Goal: Communication & Community: Share content

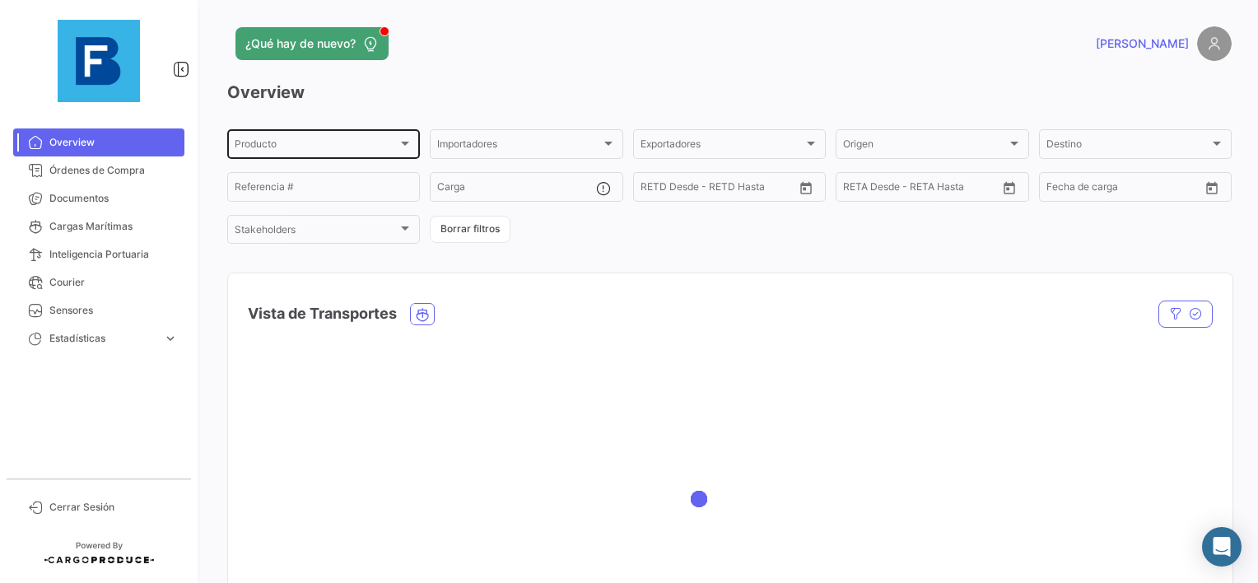
click at [279, 142] on div "Producto" at bounding box center [316, 147] width 163 height 12
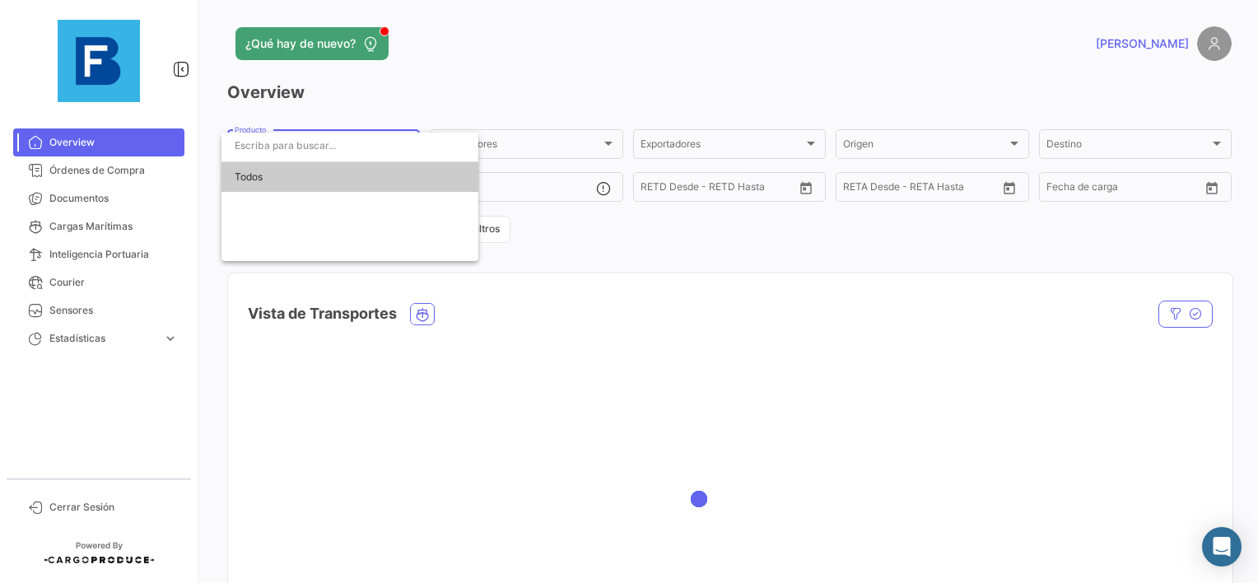
paste input "EBKG14130013"
type input "EBKG14130013"
click at [67, 206] on div at bounding box center [629, 291] width 1258 height 583
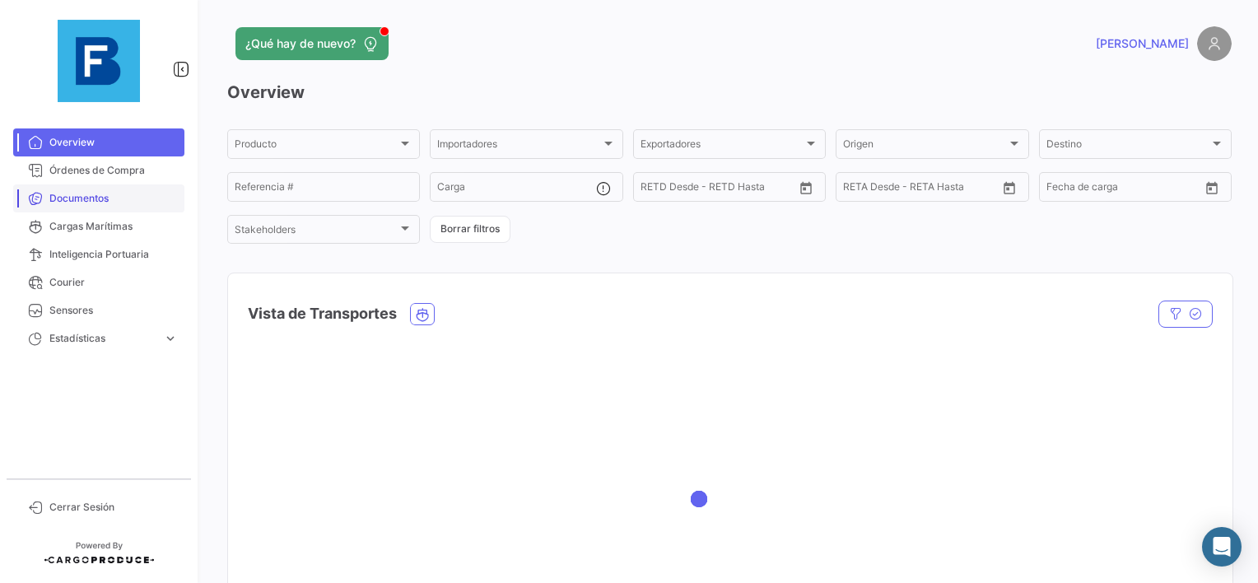
click at [83, 195] on span "Documentos" at bounding box center [113, 198] width 128 height 15
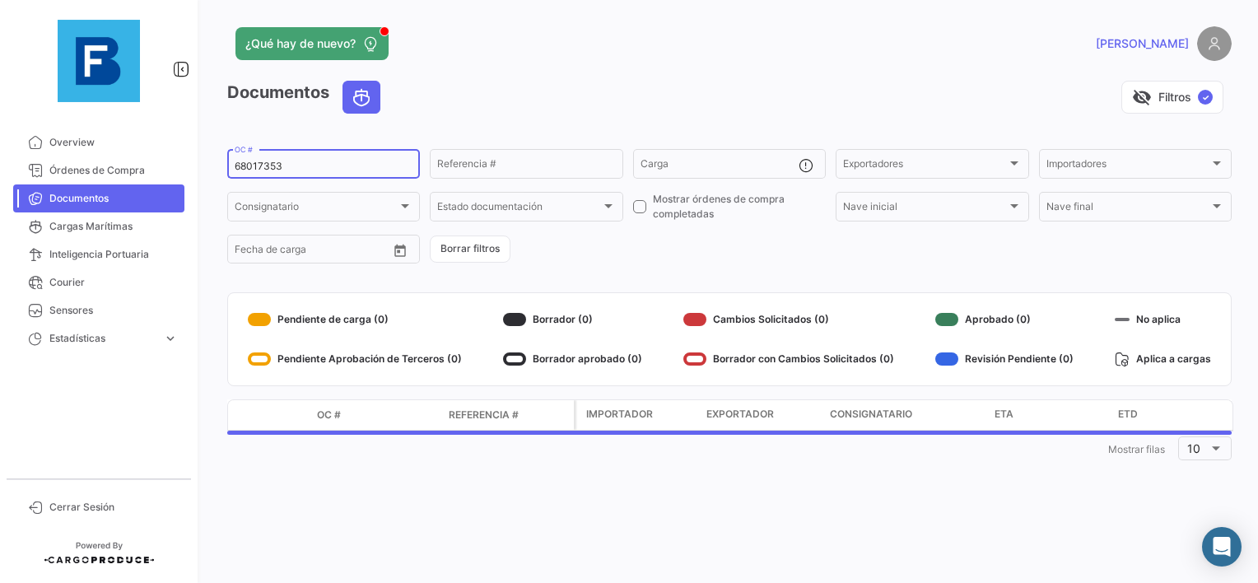
click at [249, 165] on input "68017353" at bounding box center [324, 167] width 178 height 12
paste input "EBKG1413001"
type input "EBKG14130013"
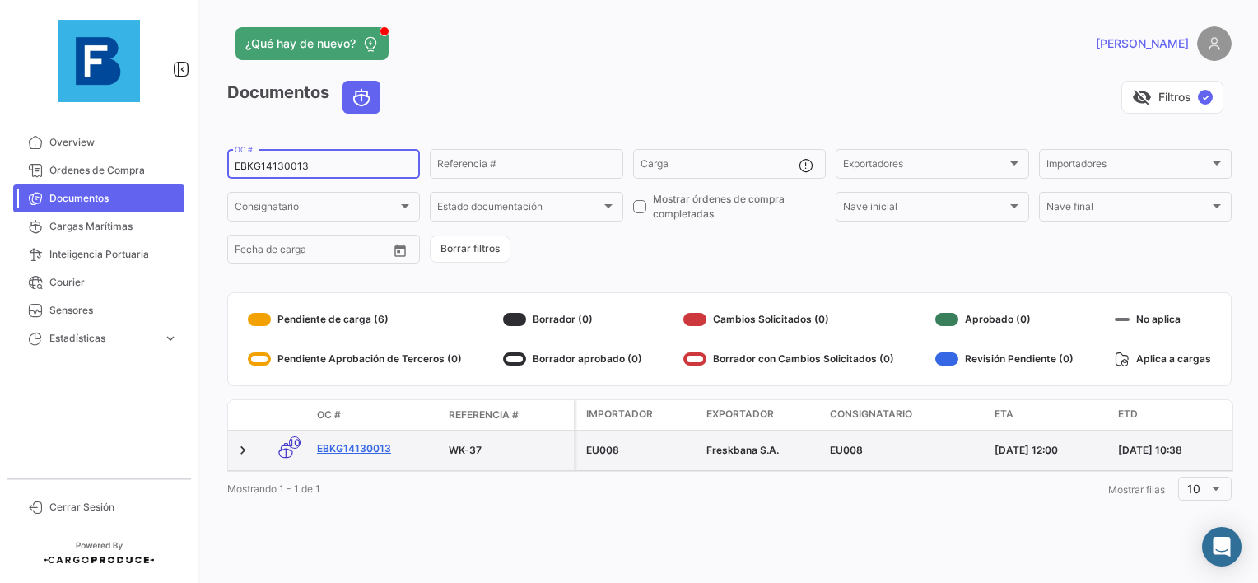
click at [369, 451] on link "EBKG14130013" at bounding box center [376, 448] width 119 height 15
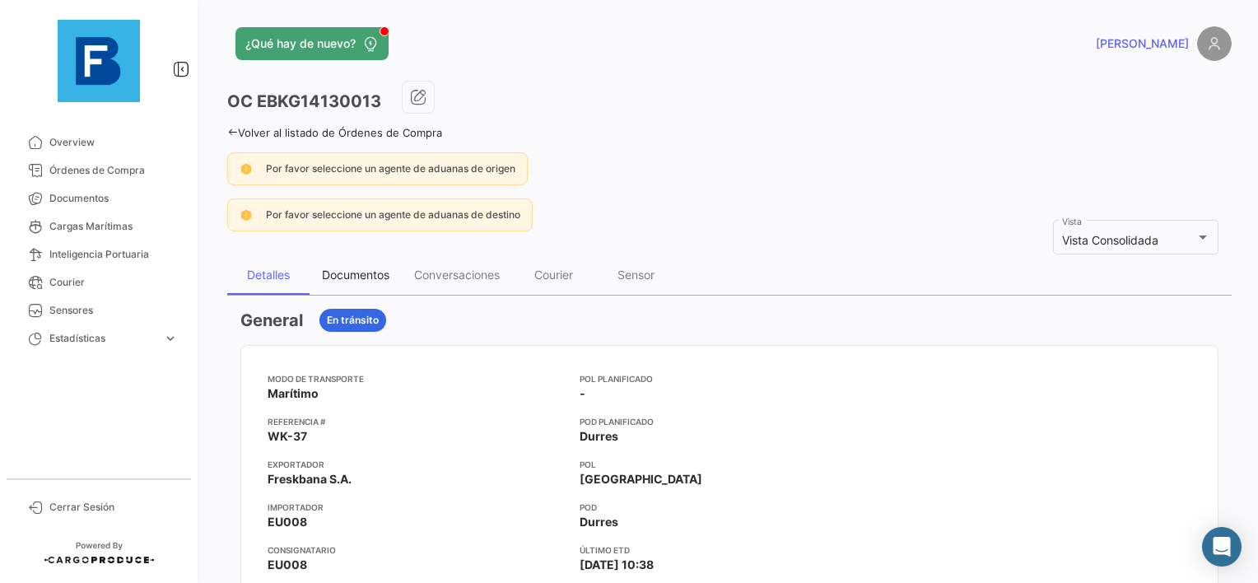
click at [329, 268] on div "Documentos" at bounding box center [356, 275] width 68 height 14
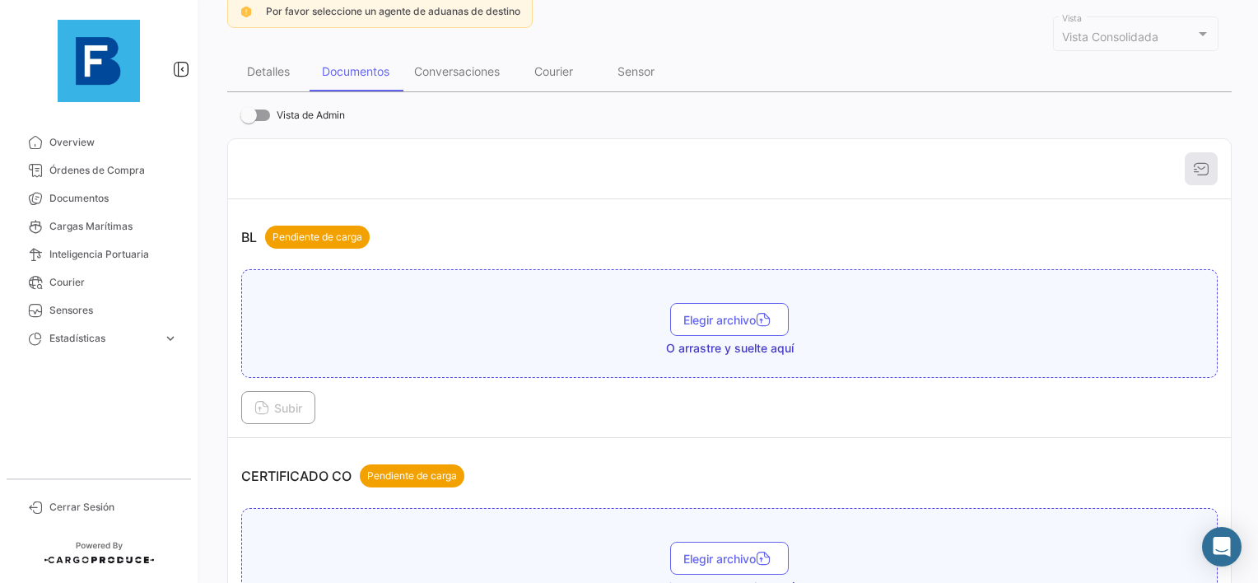
scroll to position [247, 0]
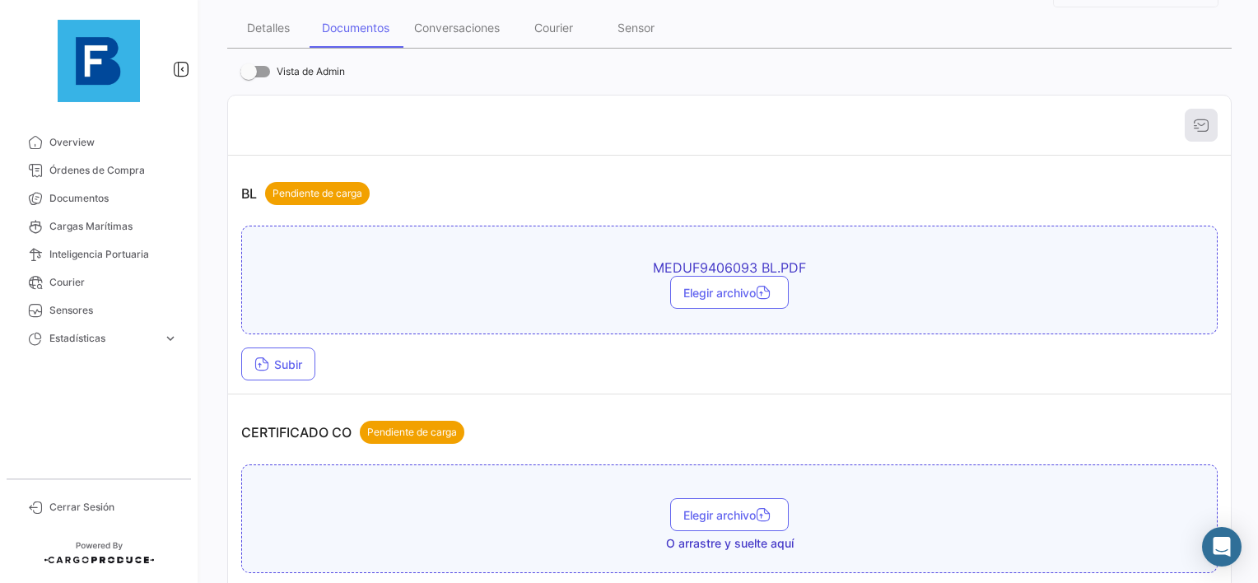
click at [251, 379] on td "BL Pendiente de carga MEDUF9406093 BL.PDF Elegir archivo Subir" at bounding box center [729, 275] width 1003 height 239
click at [273, 357] on span "Subir" at bounding box center [278, 364] width 48 height 14
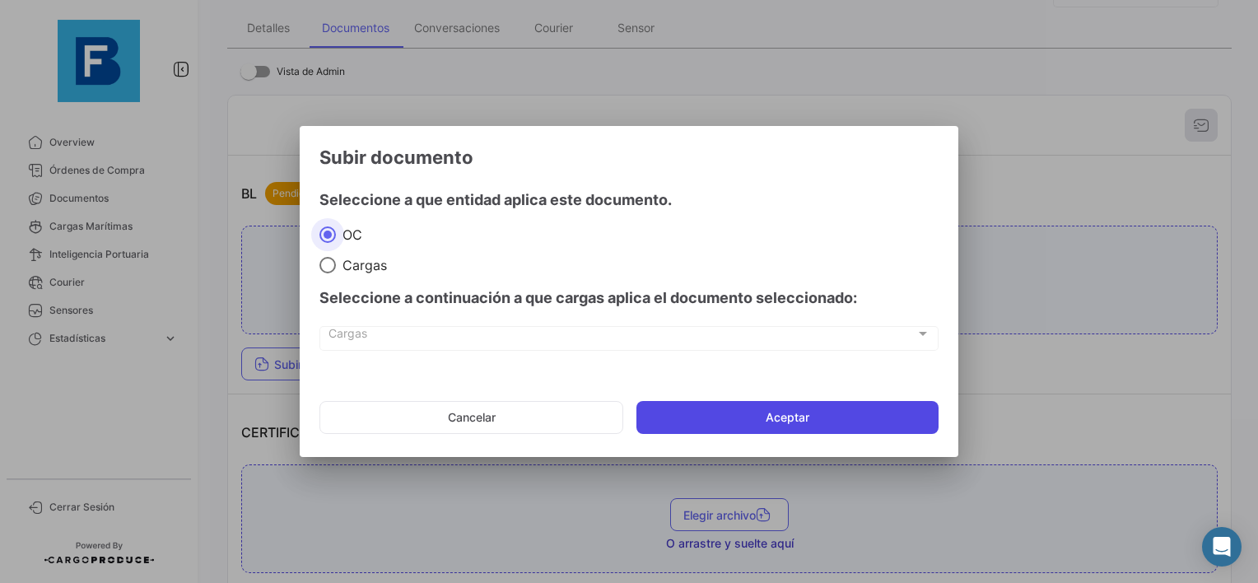
click at [737, 401] on button "Aceptar" at bounding box center [788, 417] width 302 height 33
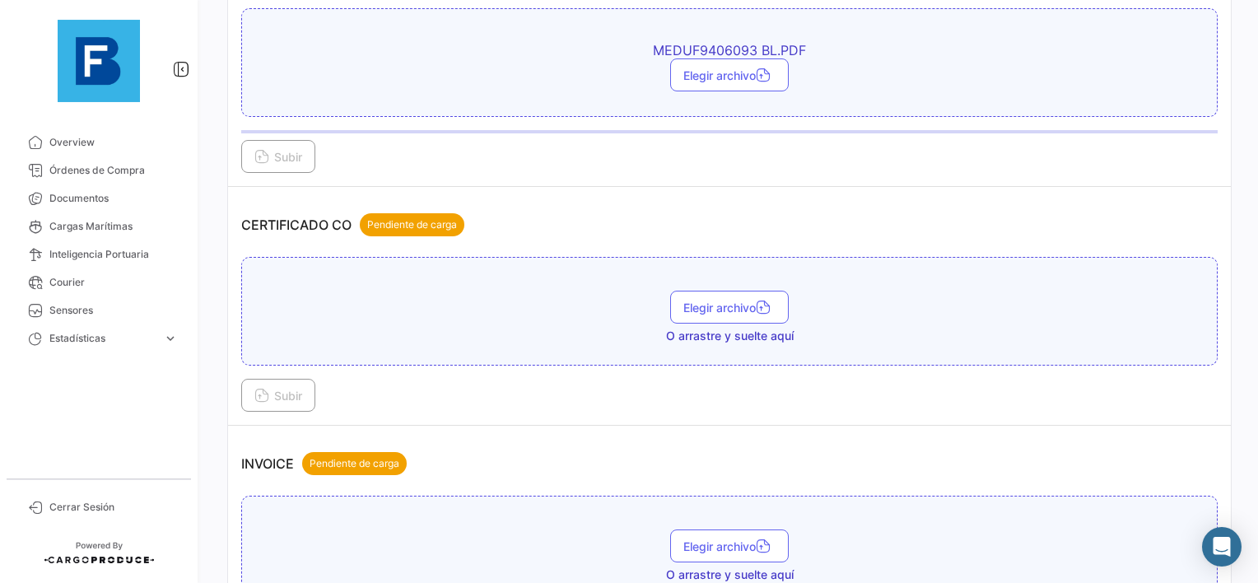
scroll to position [494, 0]
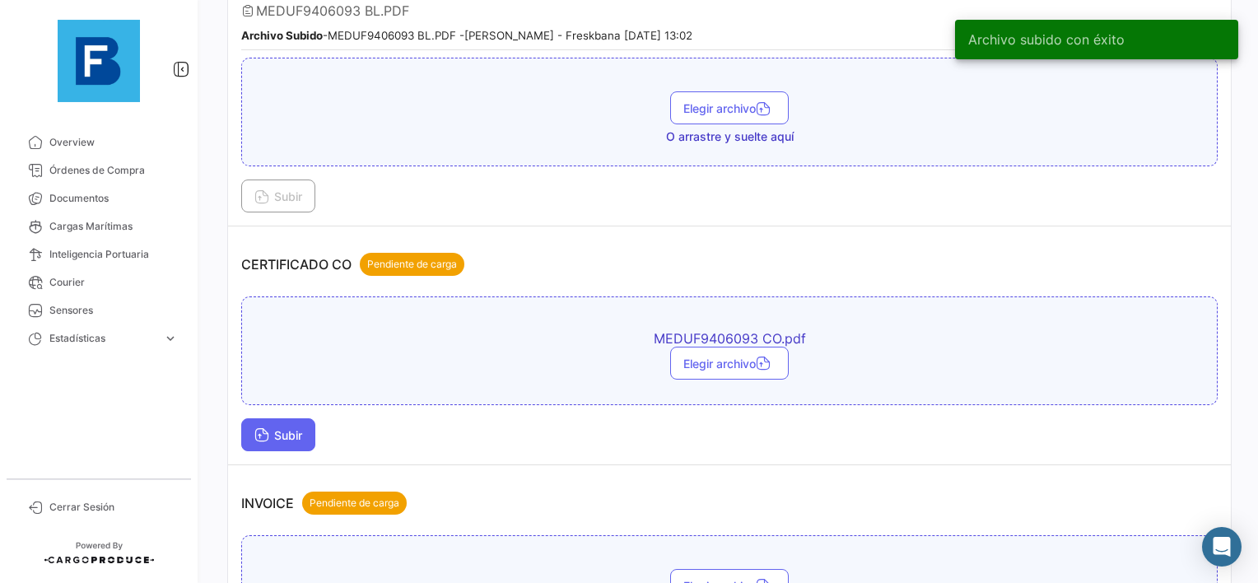
click at [260, 432] on icon at bounding box center [261, 436] width 15 height 15
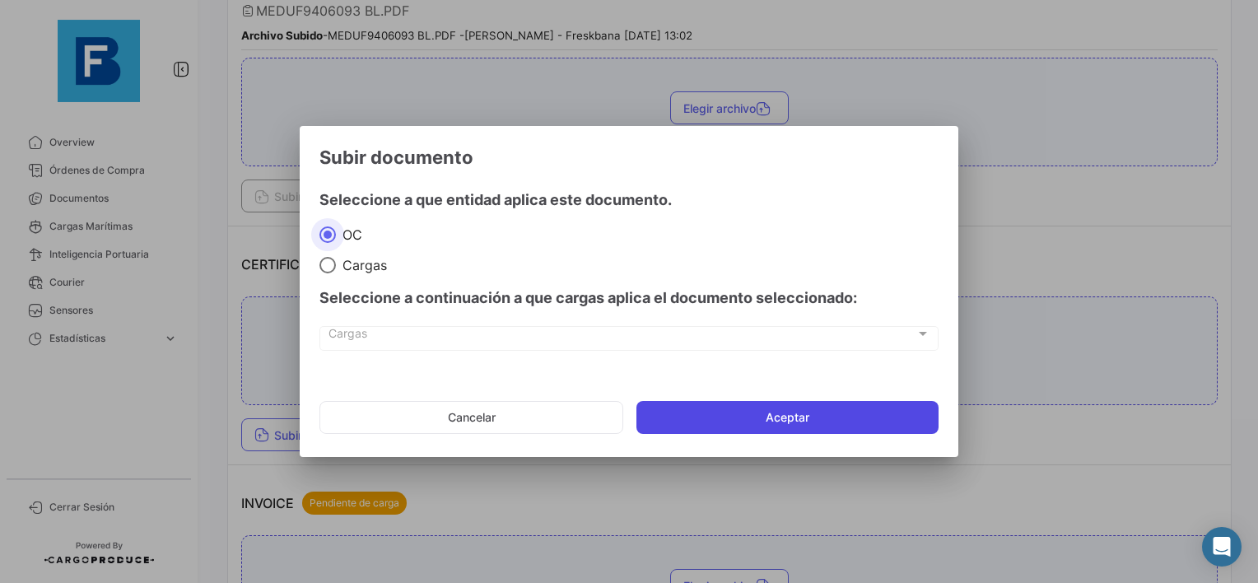
click at [802, 404] on button "Aceptar" at bounding box center [788, 417] width 302 height 33
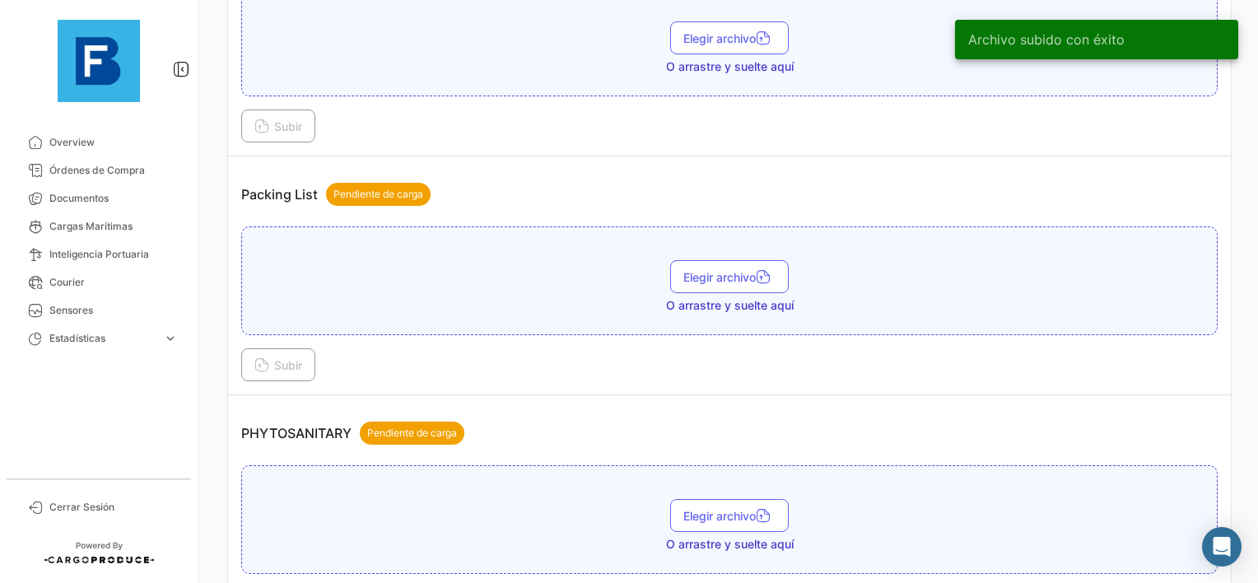
scroll to position [1070, 0]
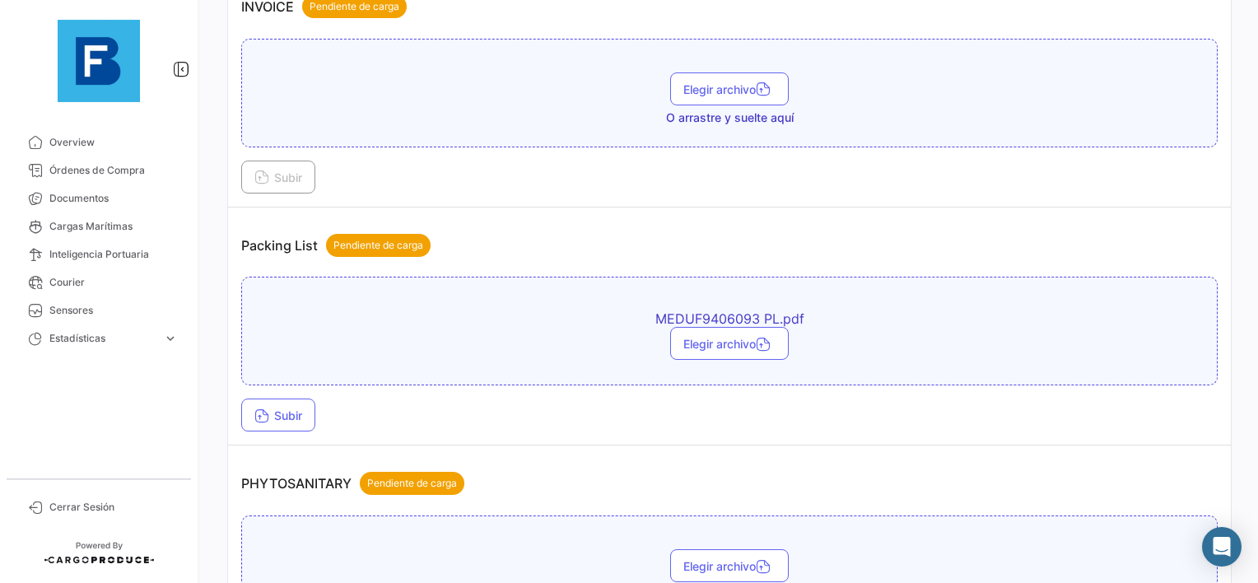
click at [449, 348] on div "Elegir archivo" at bounding box center [729, 343] width 958 height 33
click at [302, 419] on button "Subir" at bounding box center [278, 415] width 74 height 33
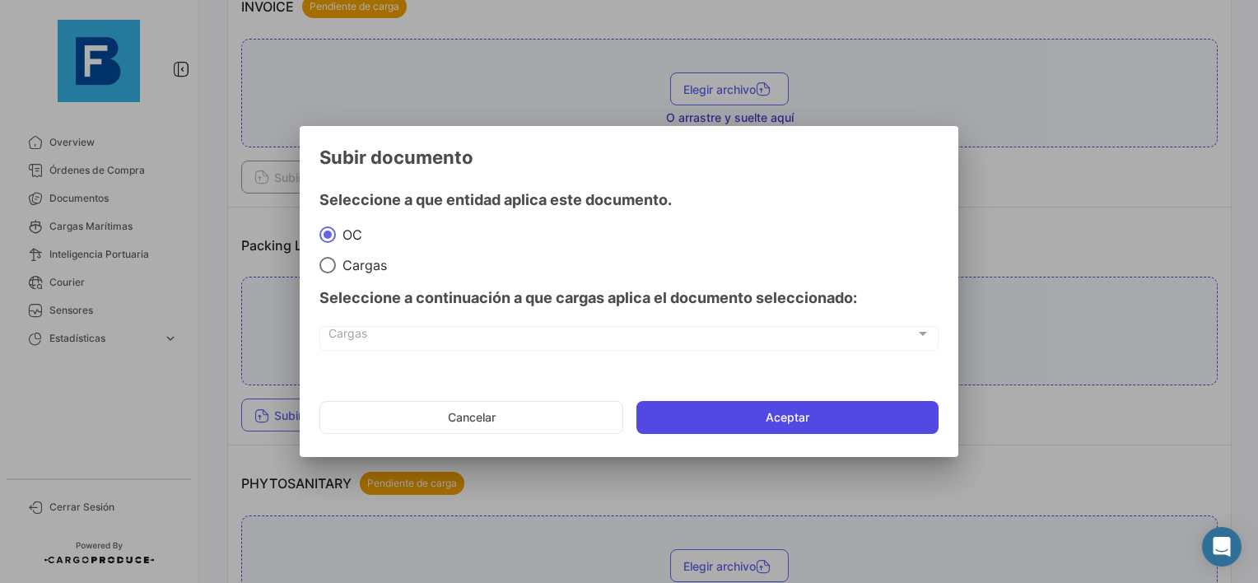
click at [714, 405] on button "Aceptar" at bounding box center [788, 417] width 302 height 33
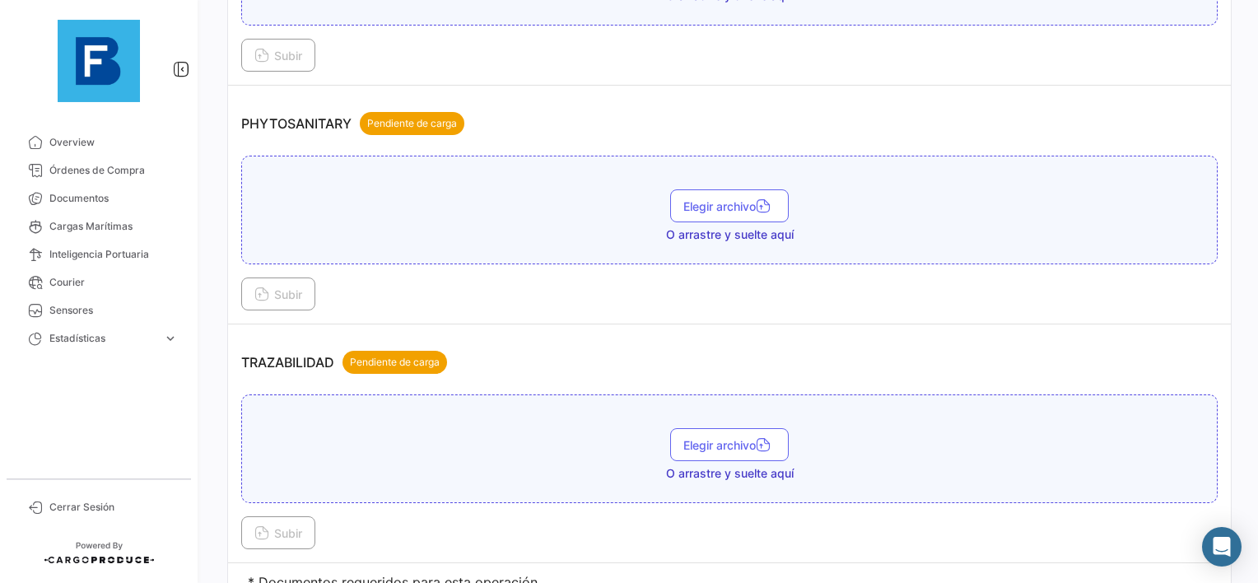
scroll to position [1482, 0]
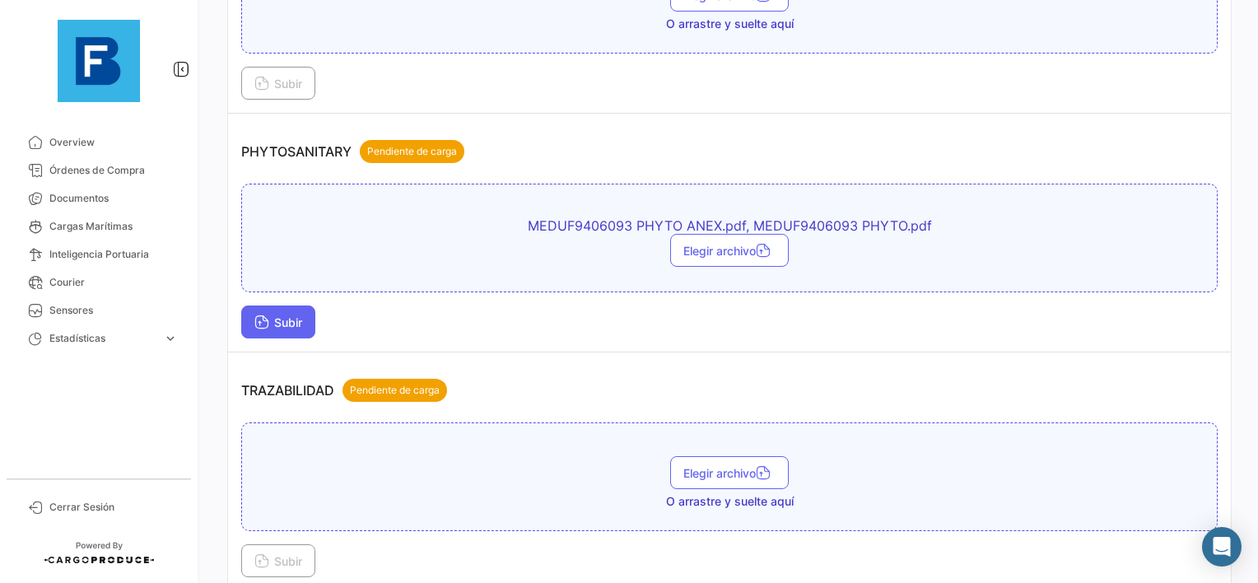
click at [268, 316] on icon at bounding box center [261, 323] width 15 height 15
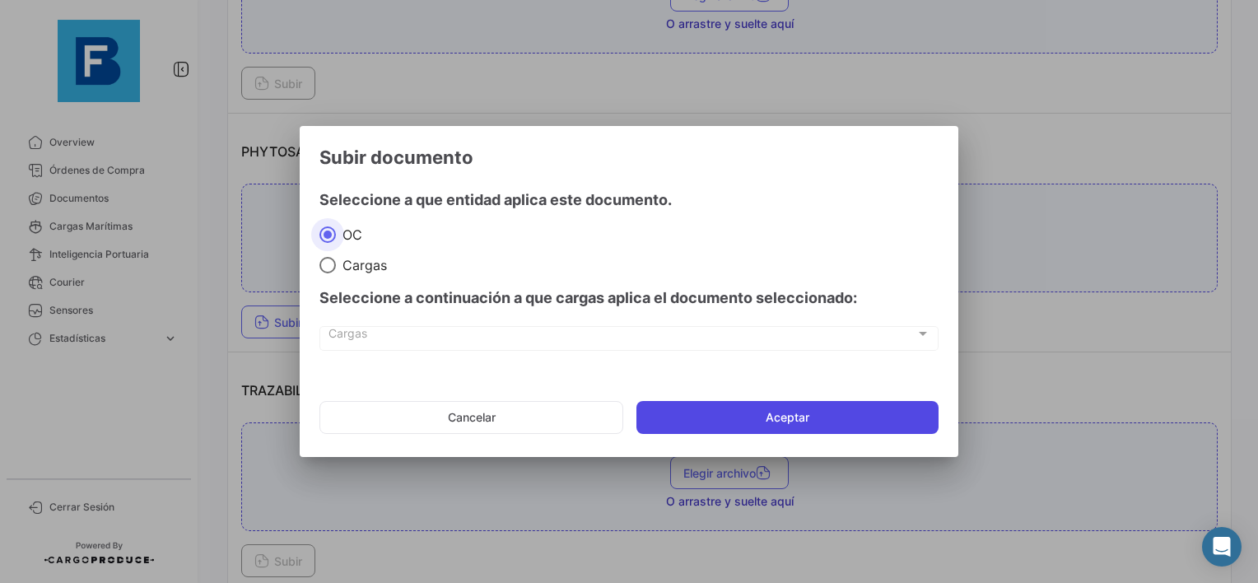
click at [679, 422] on button "Aceptar" at bounding box center [788, 417] width 302 height 33
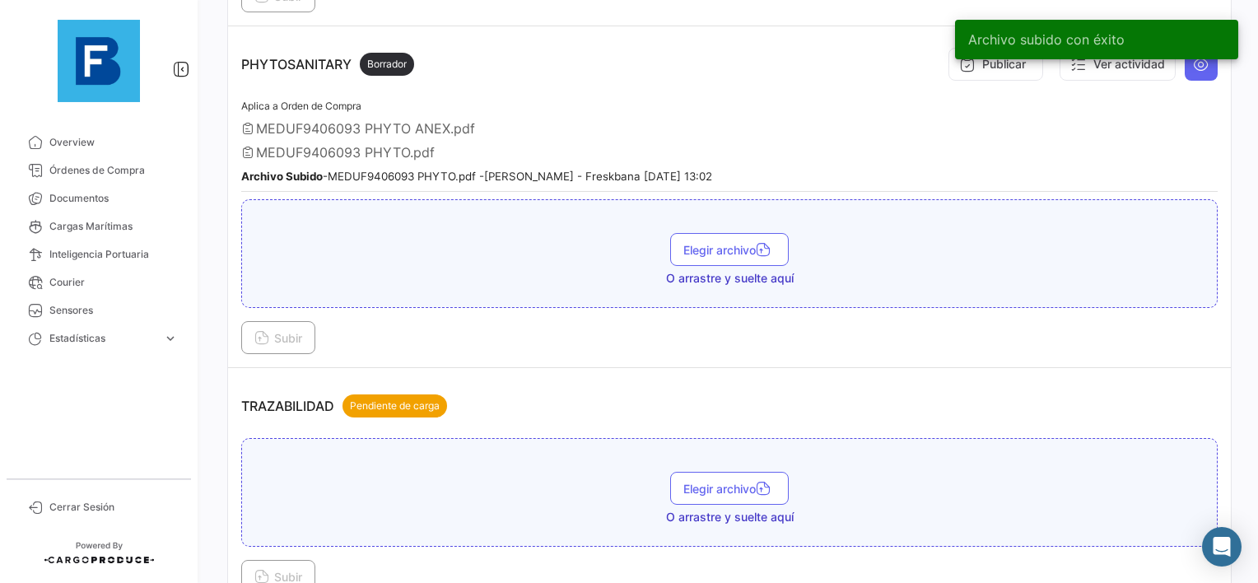
scroll to position [1579, 0]
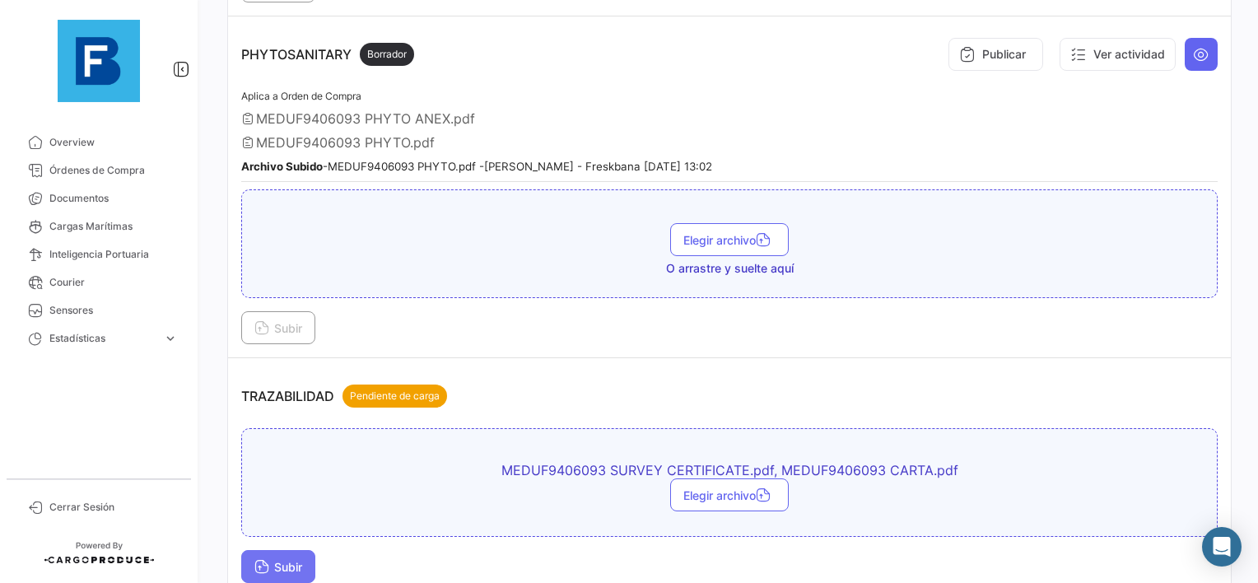
click at [282, 550] on button "Subir" at bounding box center [278, 566] width 74 height 33
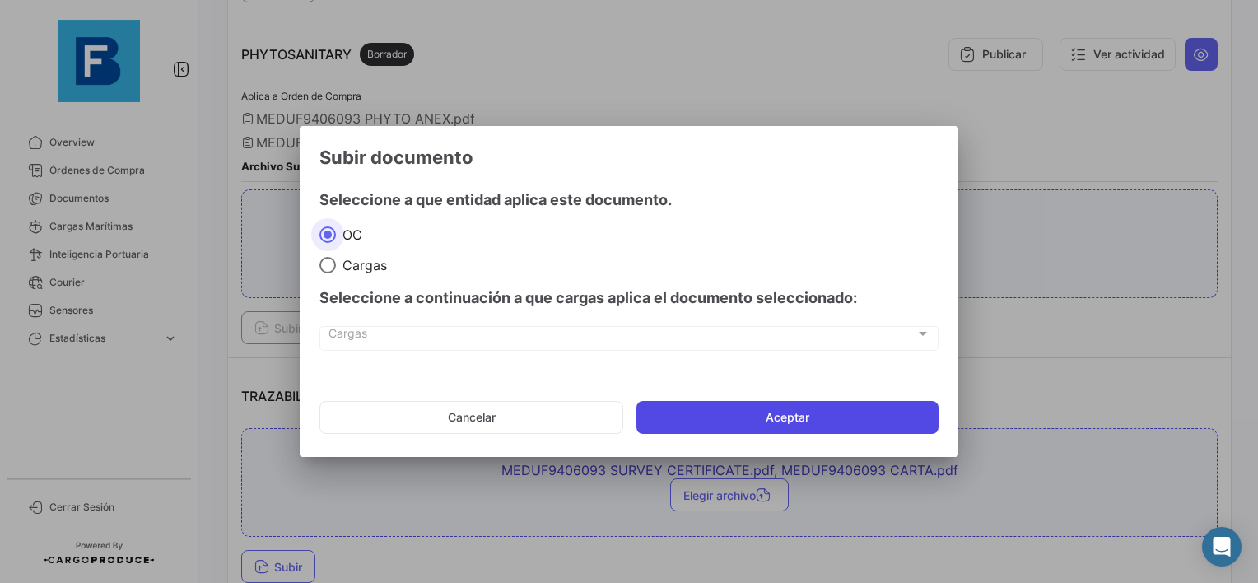
click at [678, 415] on button "Aceptar" at bounding box center [788, 417] width 302 height 33
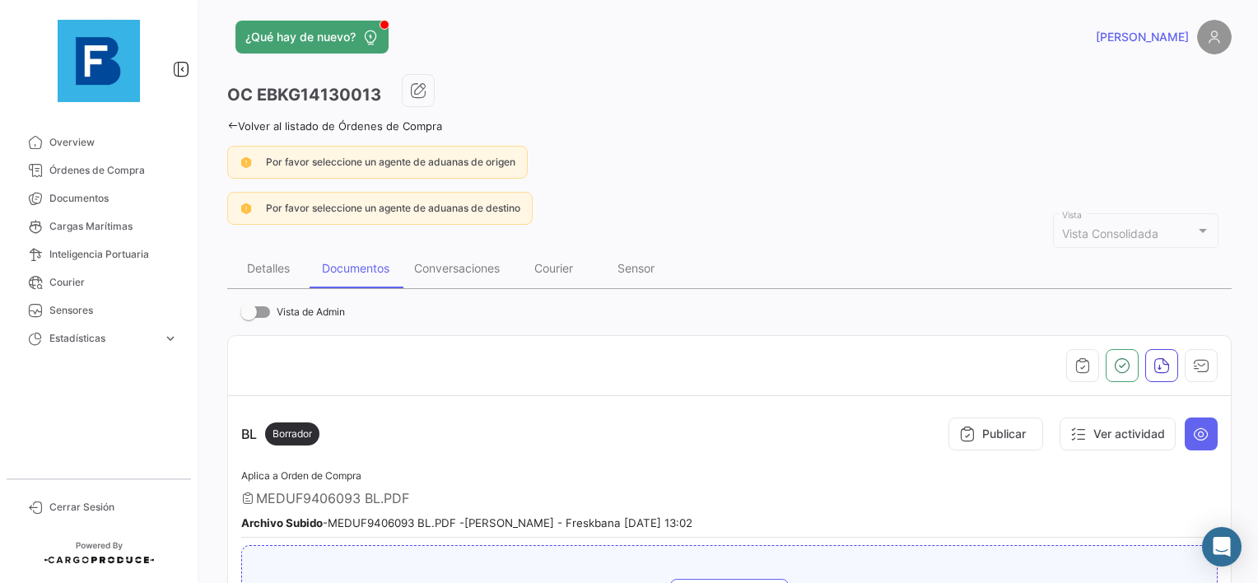
scroll to position [0, 0]
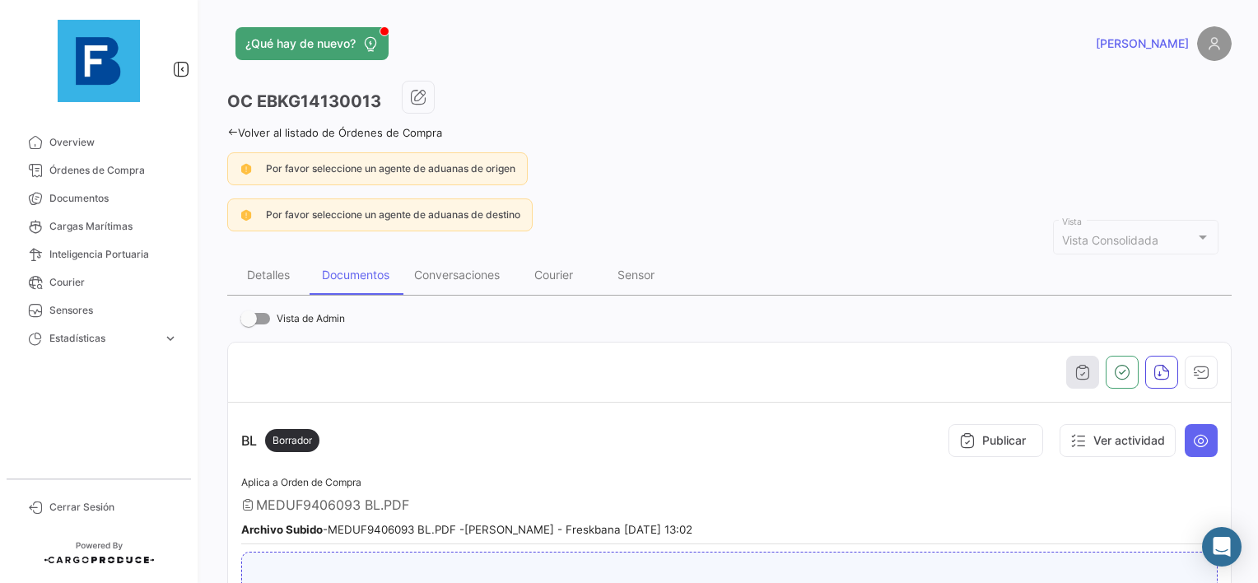
click at [1076, 375] on icon "button" at bounding box center [1083, 372] width 16 height 16
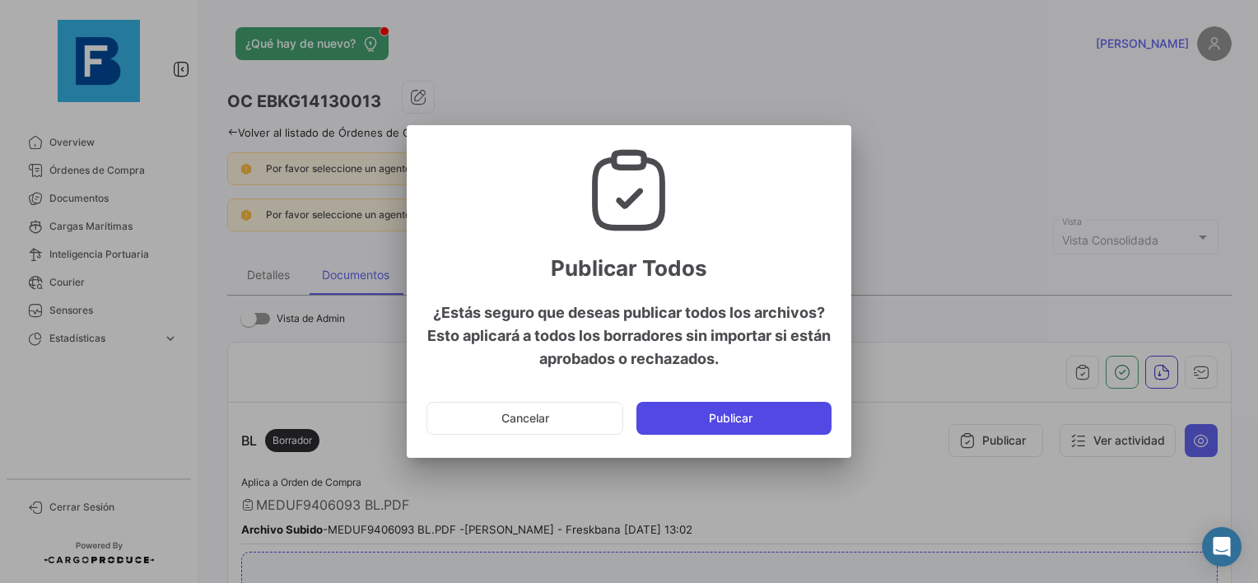
click at [685, 422] on button "Publicar" at bounding box center [734, 418] width 195 height 33
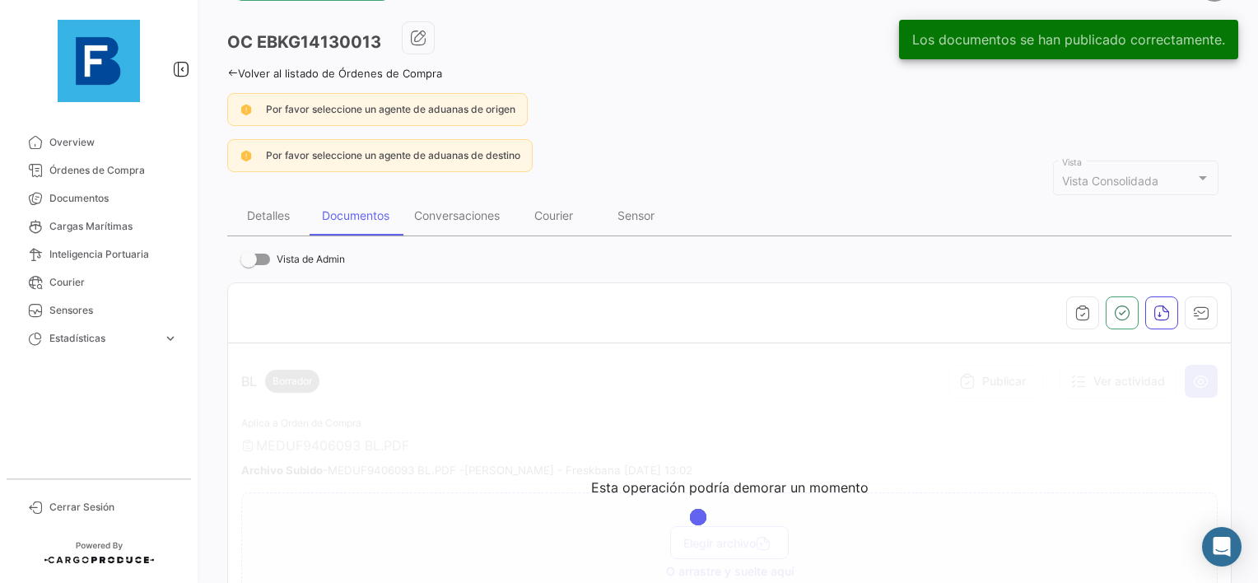
scroll to position [165, 0]
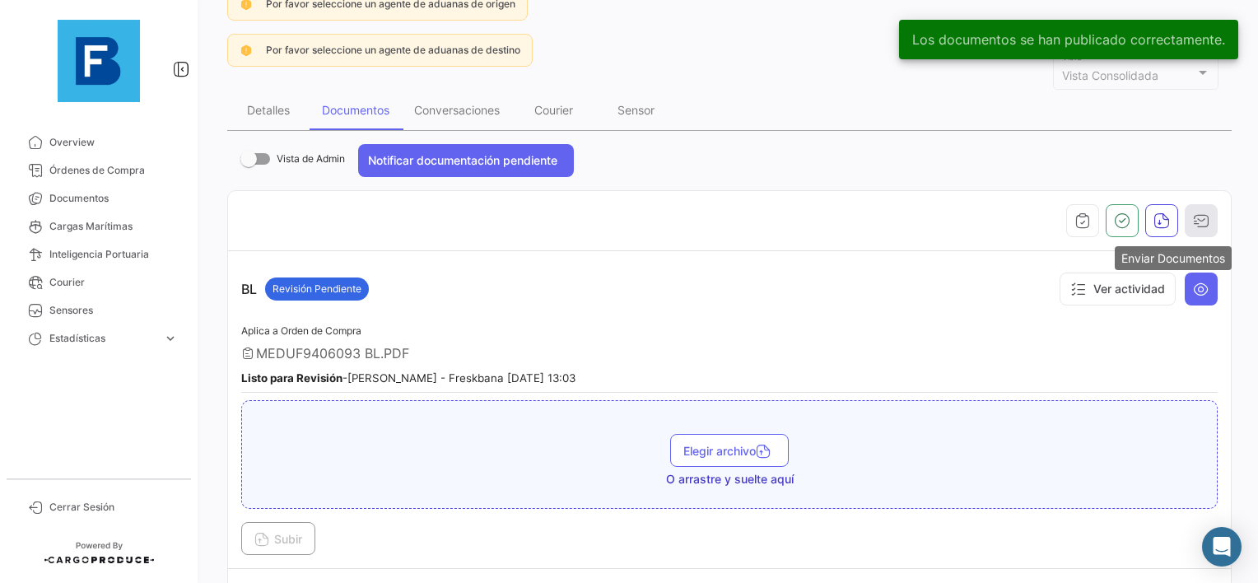
click at [1193, 217] on icon "button" at bounding box center [1201, 220] width 16 height 16
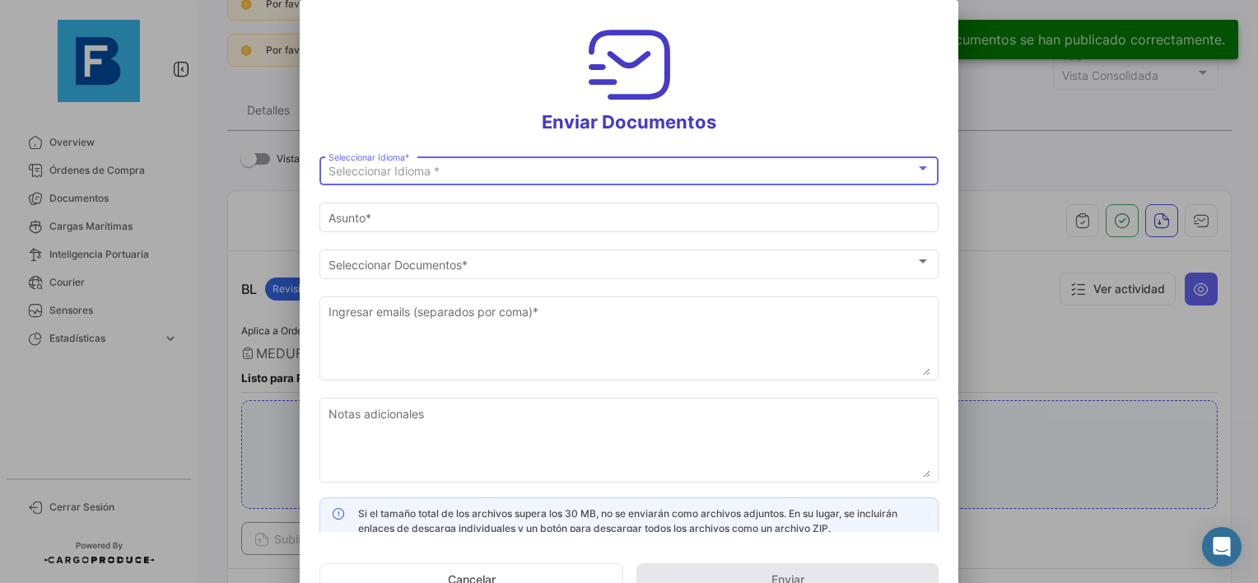
click at [494, 184] on div "Seleccionar Idioma * Seleccionar Idioma *" at bounding box center [630, 169] width 602 height 32
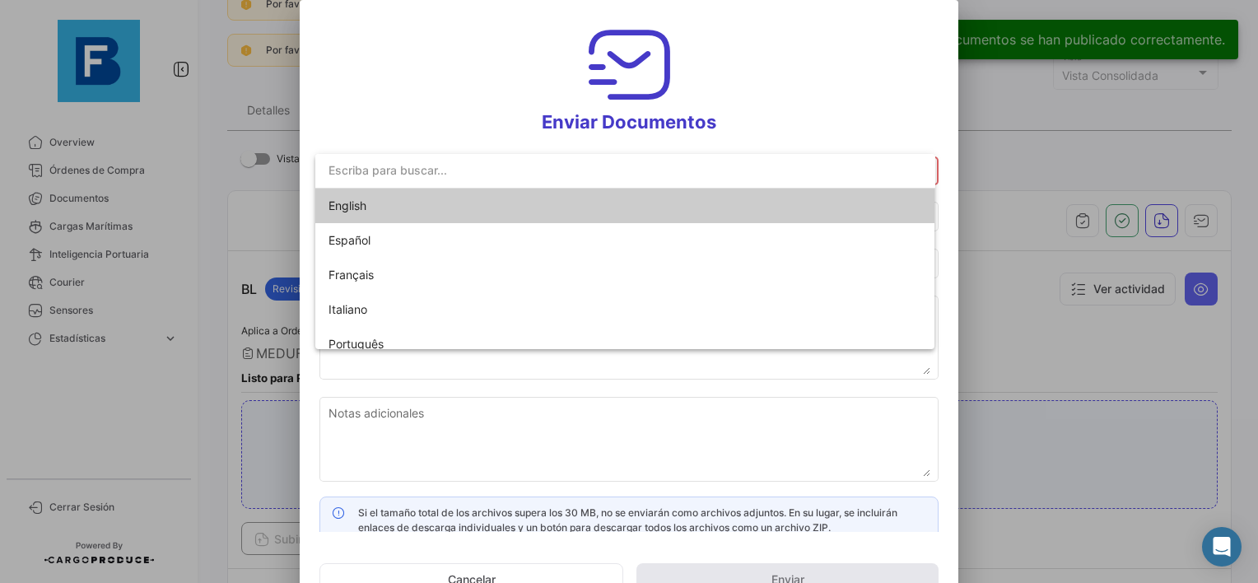
click at [394, 211] on span "English" at bounding box center [444, 206] width 231 height 35
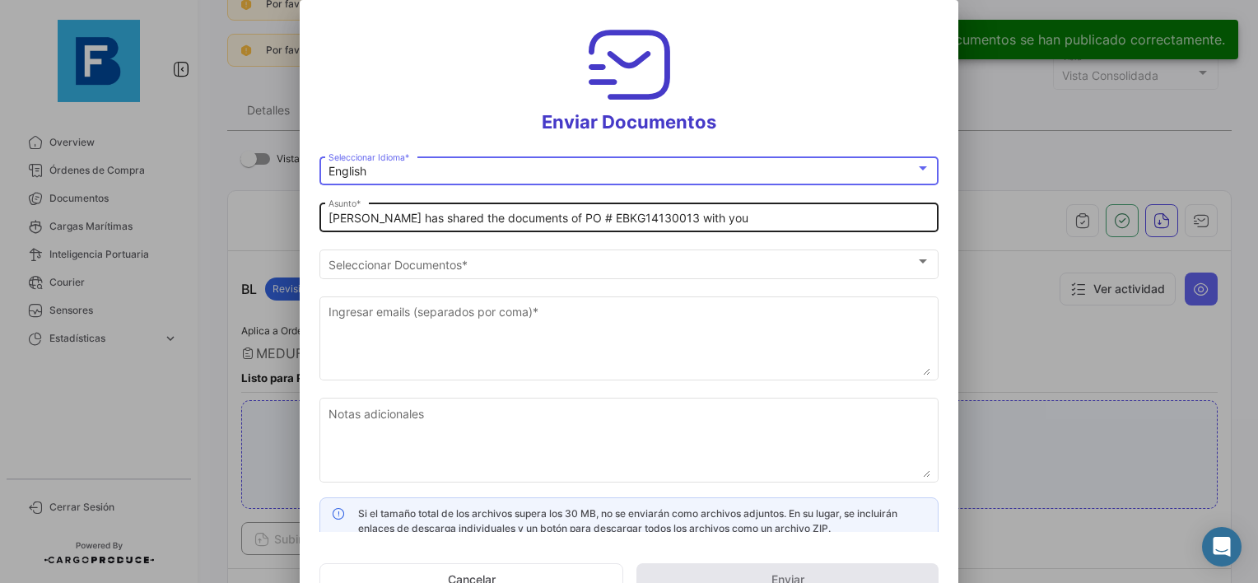
click at [329, 224] on input "[PERSON_NAME] has shared the documents of PO # EBKG14130013 with you" at bounding box center [630, 219] width 602 height 14
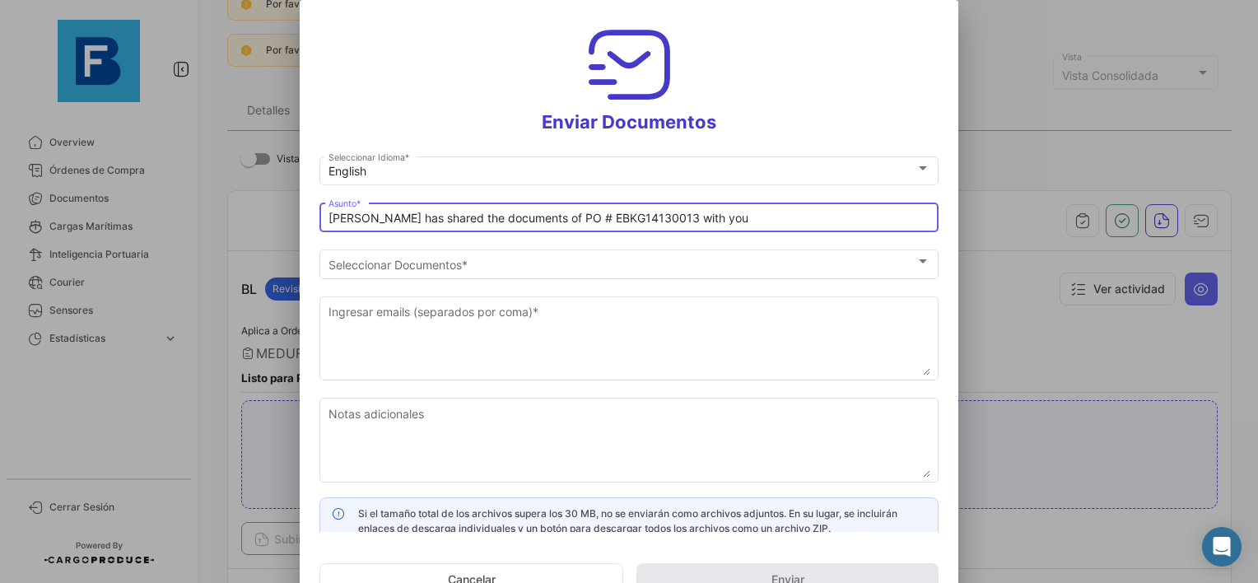
paste input "BANA [PERSON_NAME] LLC_FRESKBANA_DOCUMENTS_WK XX"
click at [606, 212] on input "BANA [PERSON_NAME] LLC_FRESKBANA_DOCUMENTS_WK 38// [PERSON_NAME] has shared the…" at bounding box center [630, 219] width 602 height 14
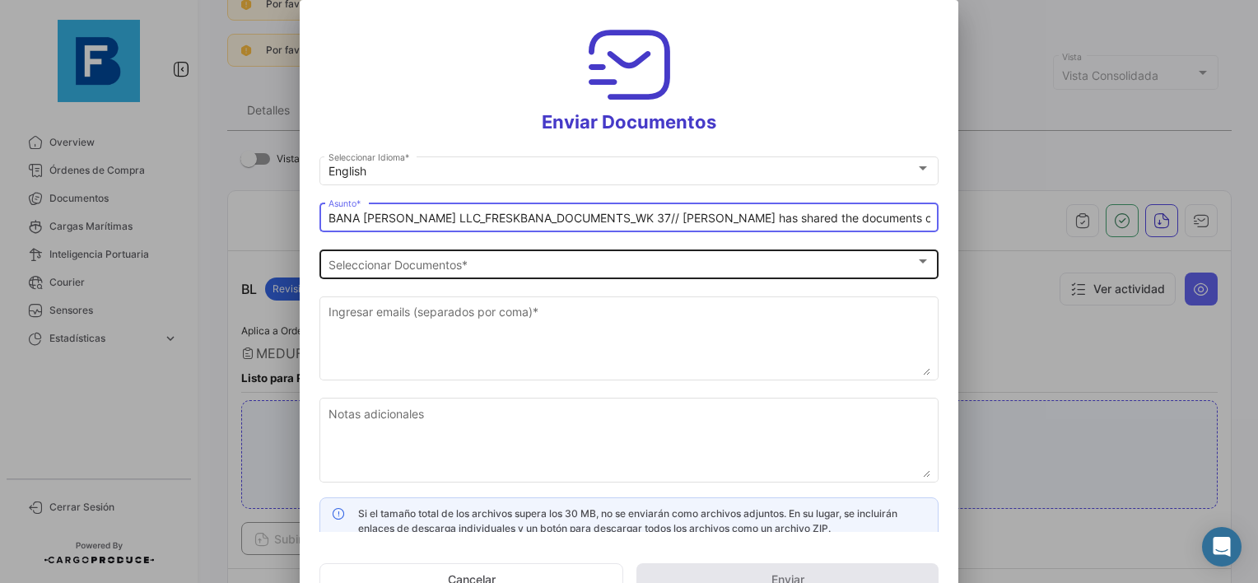
type input "BANA [PERSON_NAME] LLC_FRESKBANA_DOCUMENTS_WK 37// [PERSON_NAME] has shared the…"
click at [524, 254] on div "Seleccionar Documentos Seleccionar Documentos *" at bounding box center [630, 262] width 602 height 32
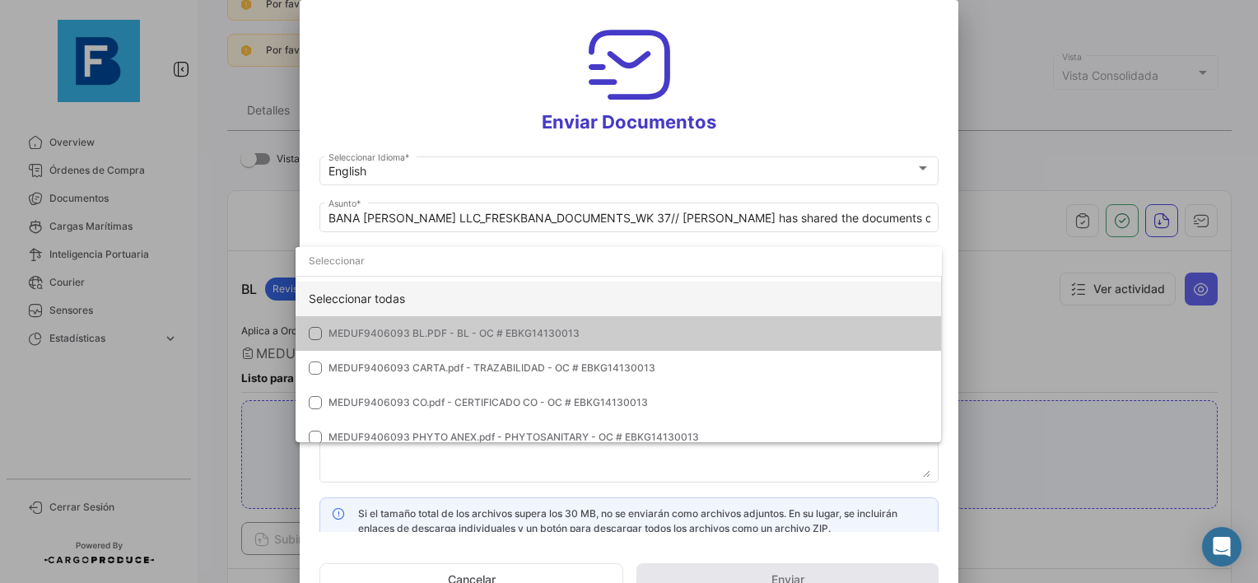
click at [389, 295] on div "Seleccionar todas" at bounding box center [619, 299] width 646 height 35
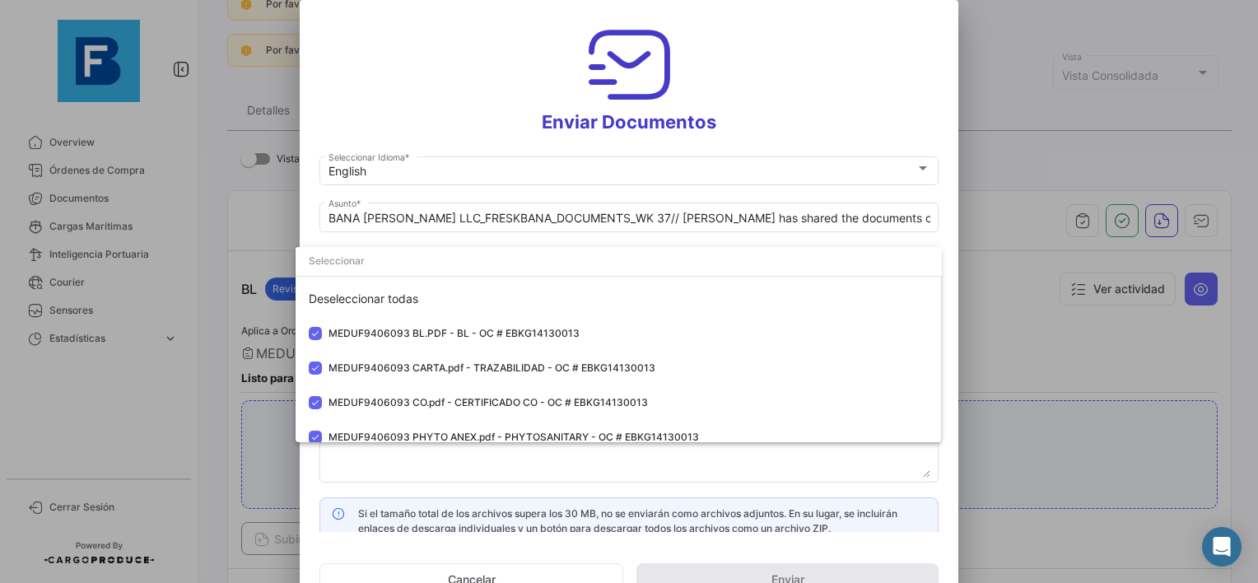
click at [412, 453] on div at bounding box center [629, 291] width 1258 height 583
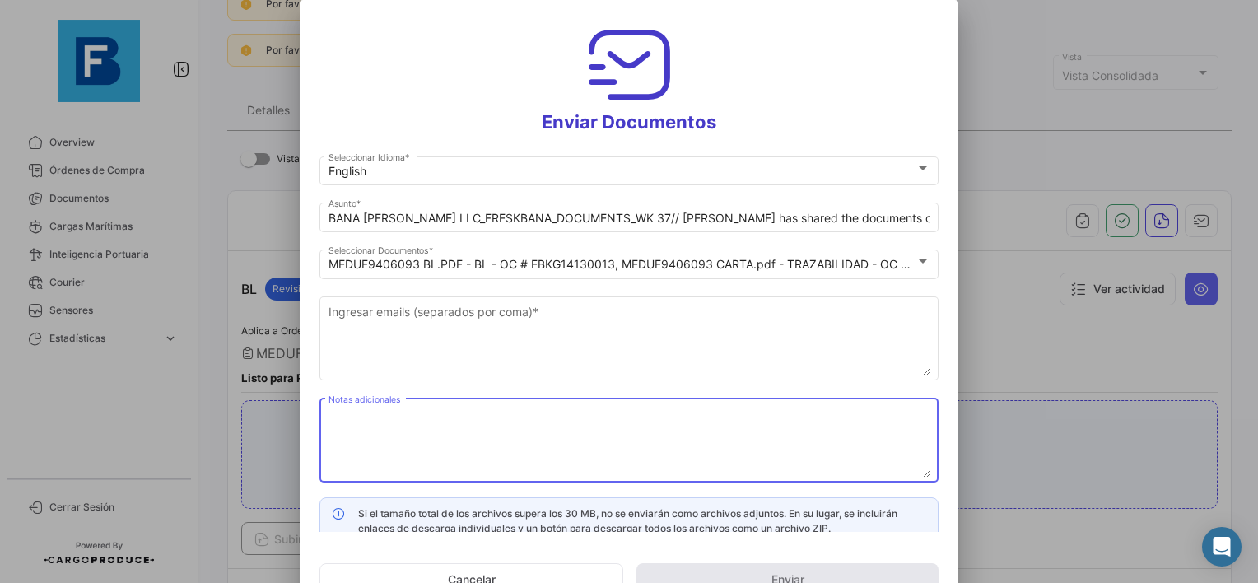
click at [385, 427] on textarea "Notas adicionales" at bounding box center [630, 441] width 602 height 72
paste textarea "BANA [PERSON_NAME] LLC_FRESKBANA_DOCUMENTS_WK XX"
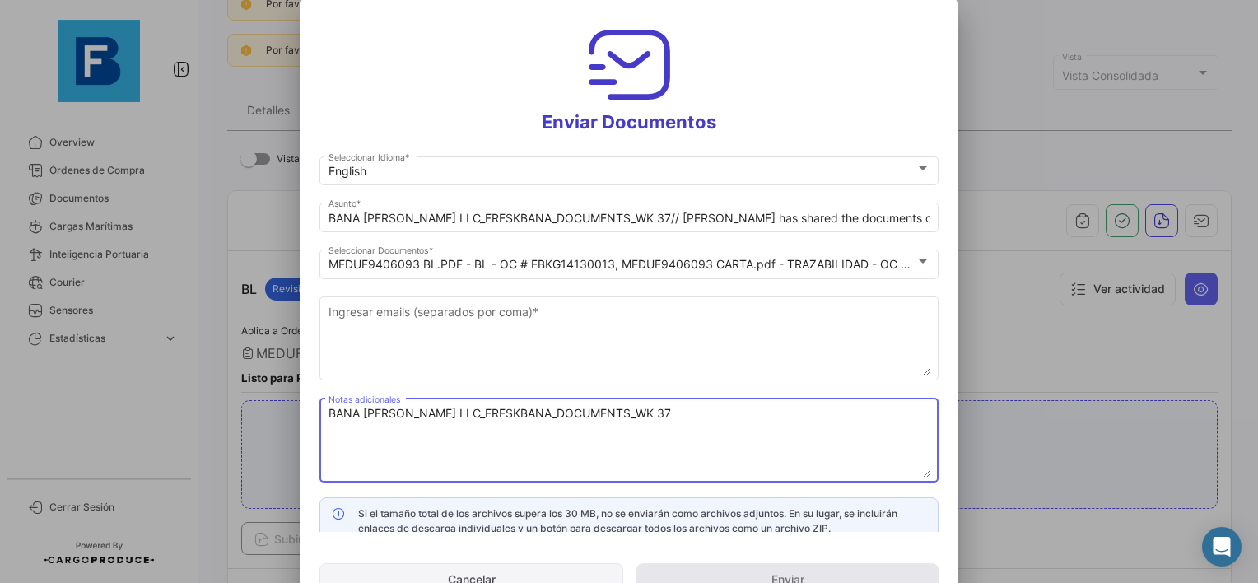
type textarea "BANA [PERSON_NAME] LLC_FRESKBANA_DOCUMENTS_WK 37"
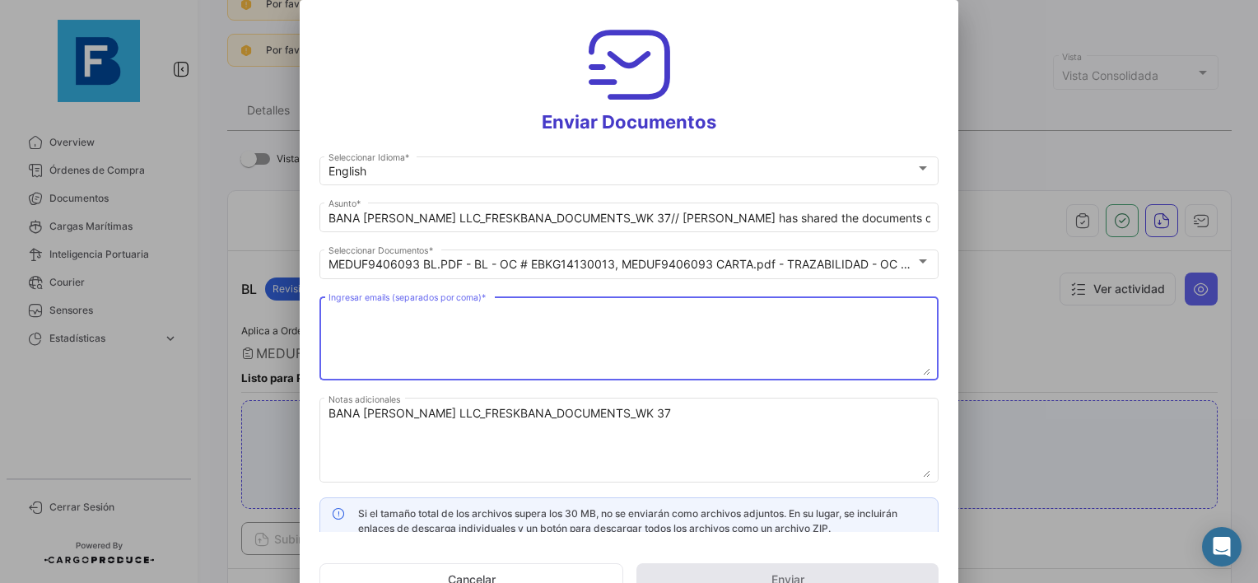
click at [494, 333] on textarea "Ingresar emails (separados por coma) *" at bounding box center [630, 339] width 602 height 72
paste textarea "[EMAIL_ADDRESS][DOMAIN_NAME],[EMAIL_ADDRESS][DOMAIN_NAME],[PERSON_NAME][EMAIL_A…"
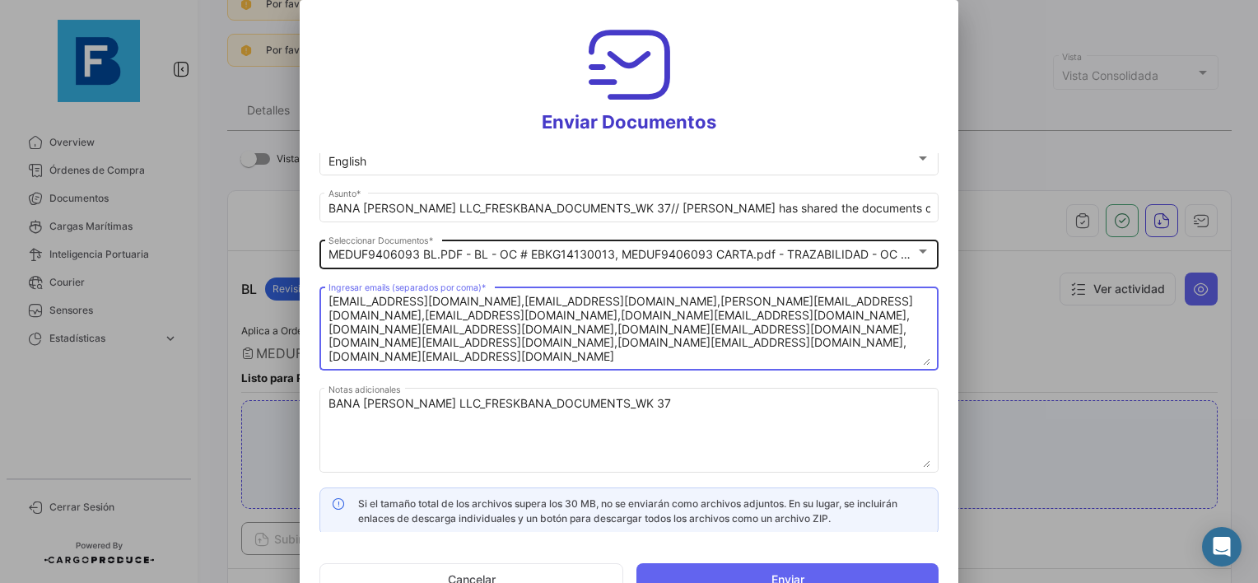
scroll to position [12, 0]
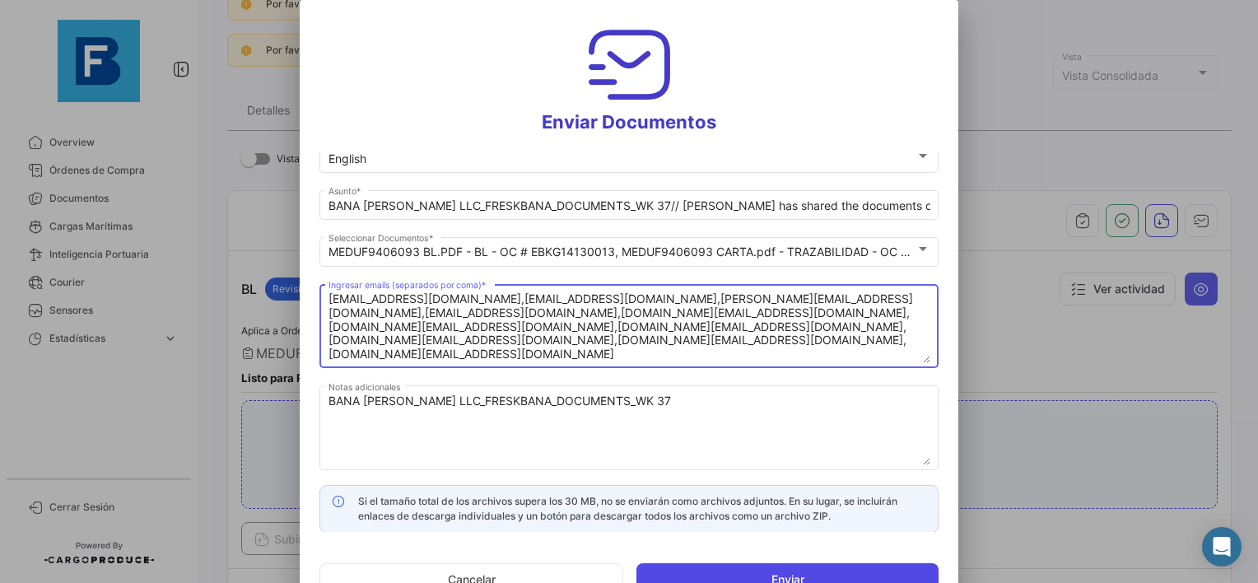
type textarea "[EMAIL_ADDRESS][DOMAIN_NAME],[EMAIL_ADDRESS][DOMAIN_NAME],[PERSON_NAME][EMAIL_A…"
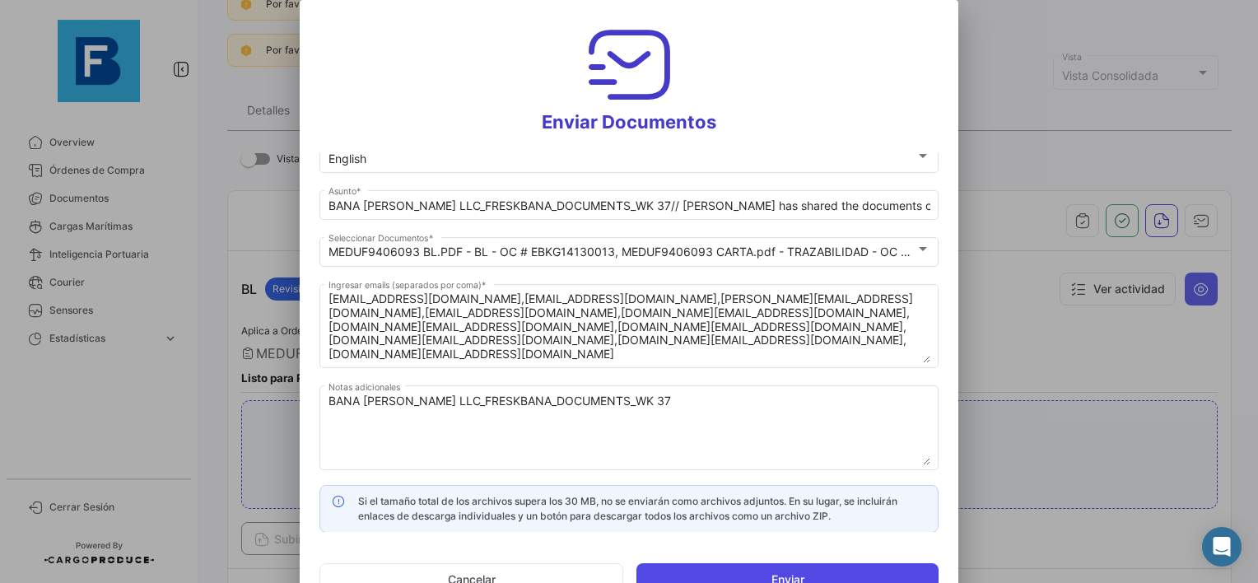
click at [754, 575] on button "Enviar" at bounding box center [788, 579] width 302 height 33
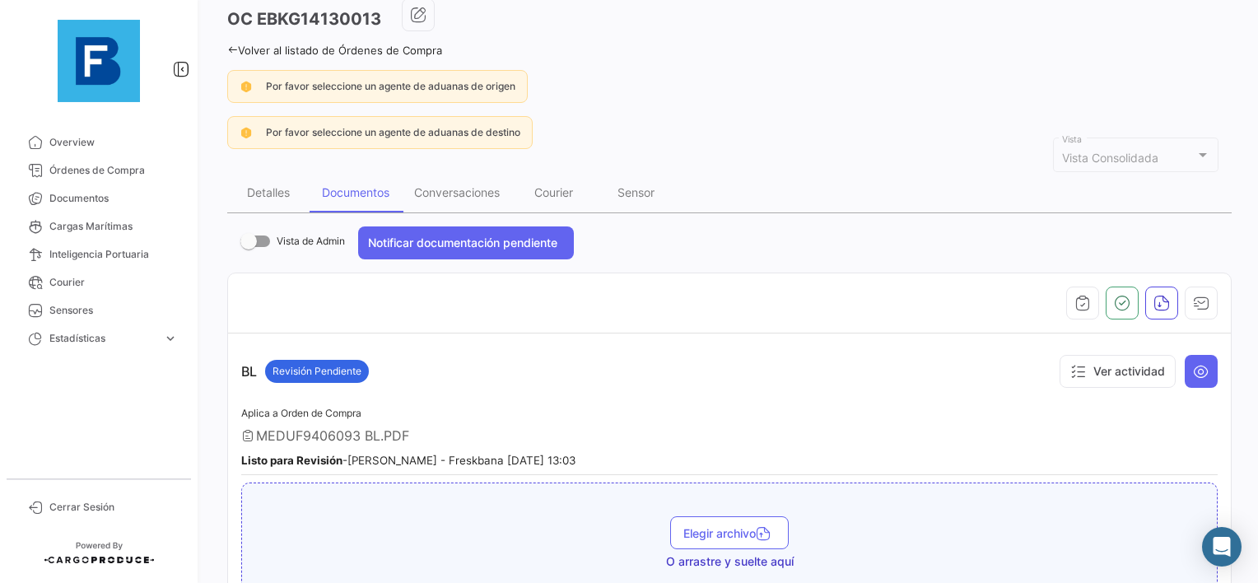
scroll to position [0, 0]
